Goal: Find contact information: Find contact information

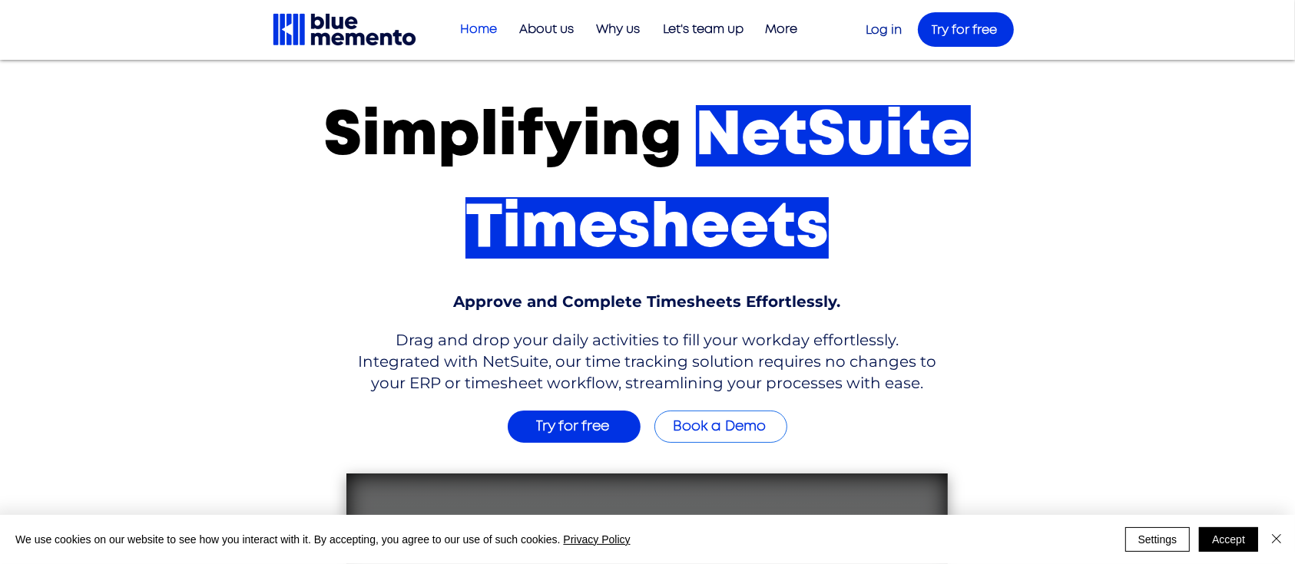
click at [366, 40] on img at bounding box center [344, 30] width 147 height 36
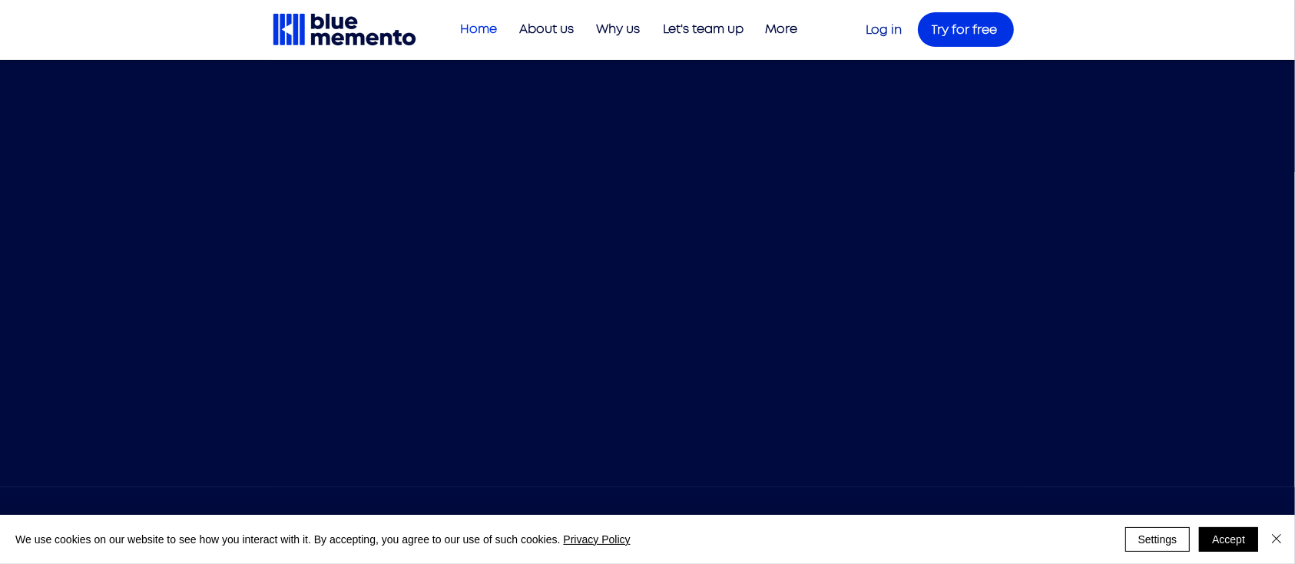
scroll to position [6014, 0]
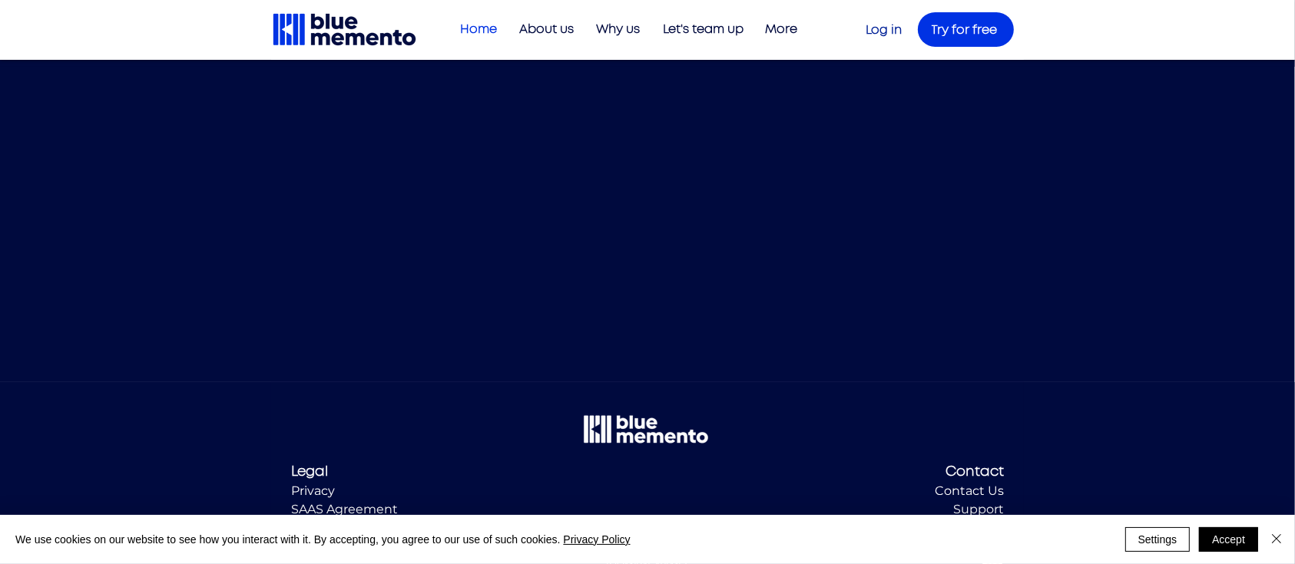
click at [970, 465] on span "Contact" at bounding box center [974, 472] width 58 height 14
click at [989, 484] on span "Contact Us" at bounding box center [969, 491] width 69 height 15
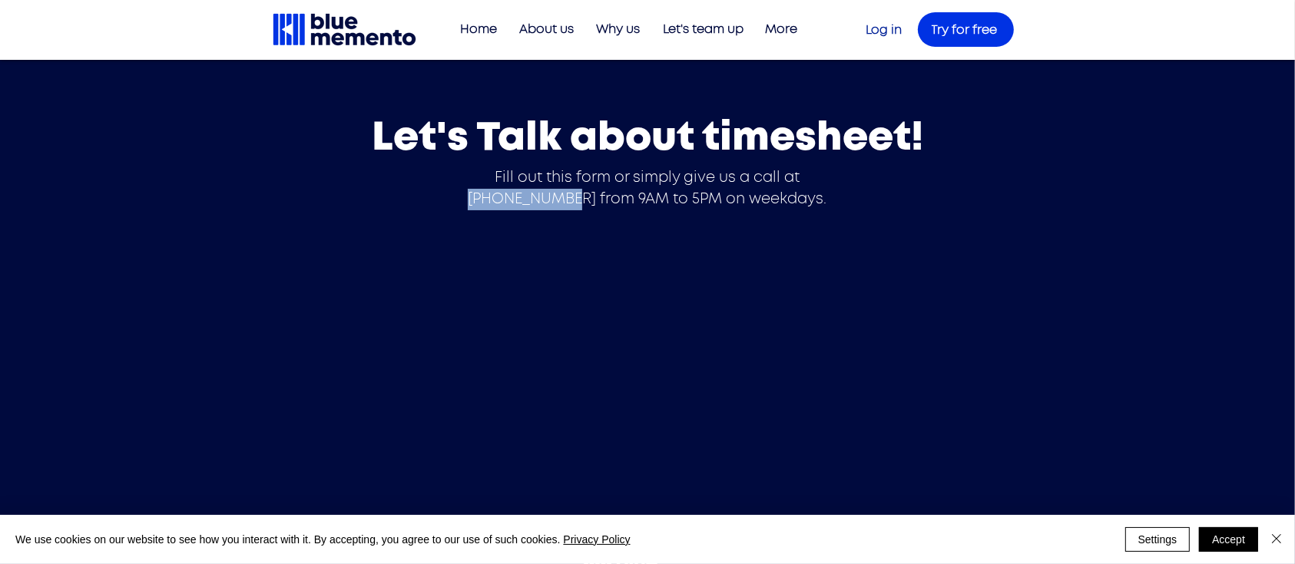
drag, startPoint x: 841, startPoint y: 179, endPoint x: 760, endPoint y: 180, distance: 80.6
click at [760, 180] on span "Fill out this form or simply give us a call at [PHONE_NUMBER] from 9AM to 5PM o…" at bounding box center [647, 188] width 359 height 36
copy span "514-702-1623"
